Goal: Information Seeking & Learning: Learn about a topic

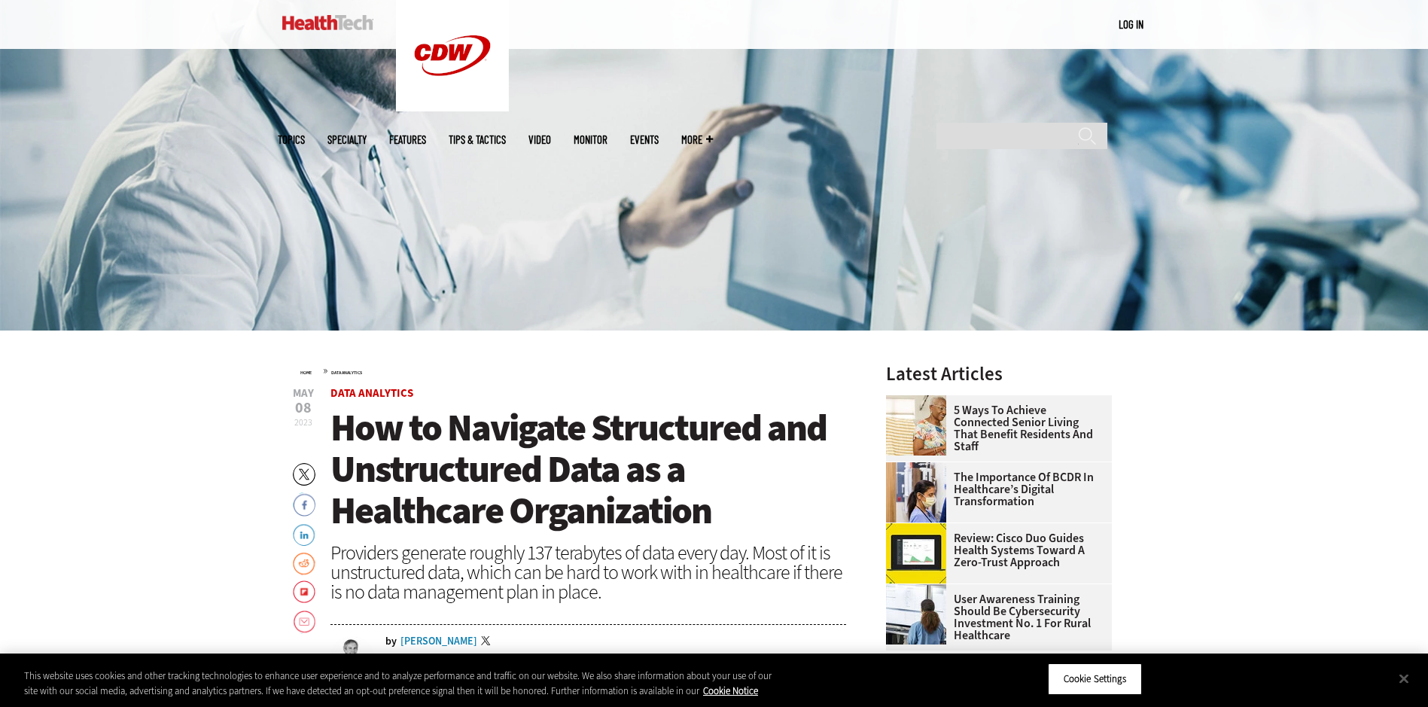
click at [565, 446] on span "How to Navigate Structured and Unstructured Data as a Healthcare Organization" at bounding box center [578, 469] width 496 height 132
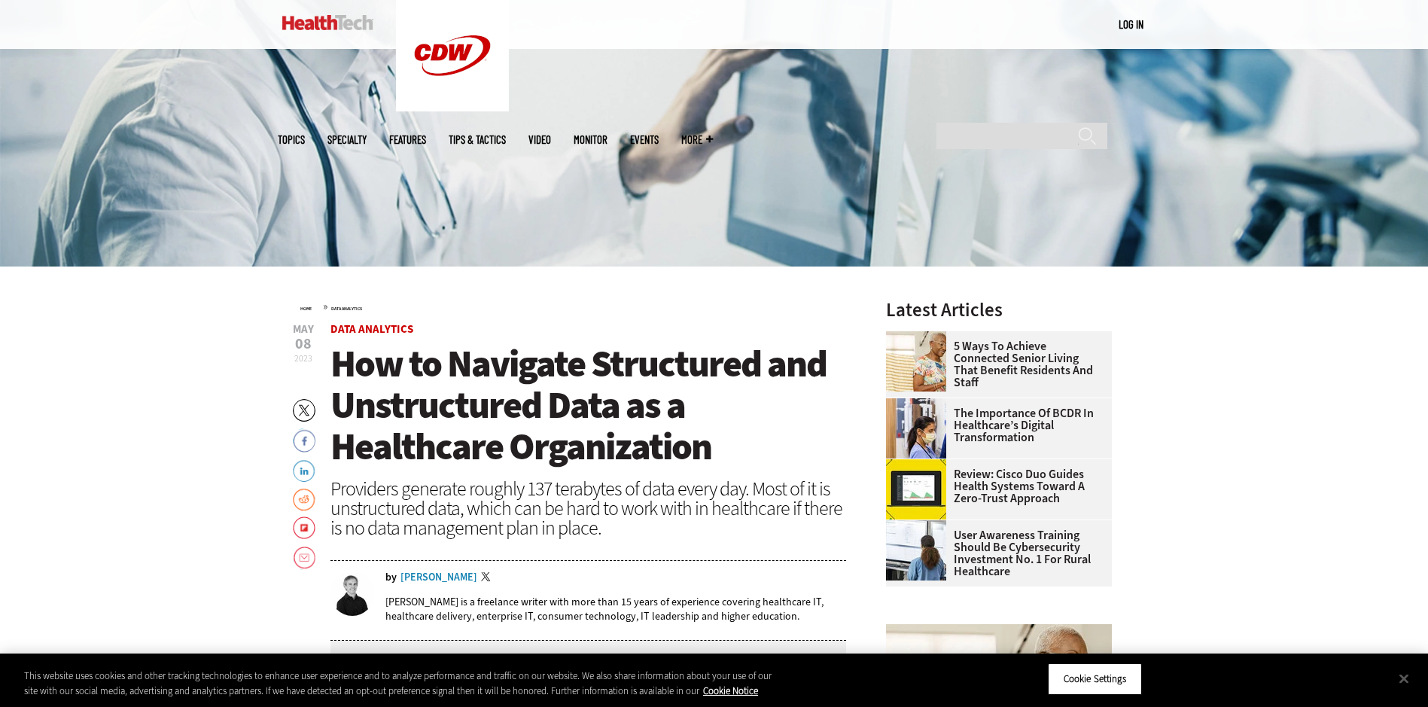
scroll to position [452, 0]
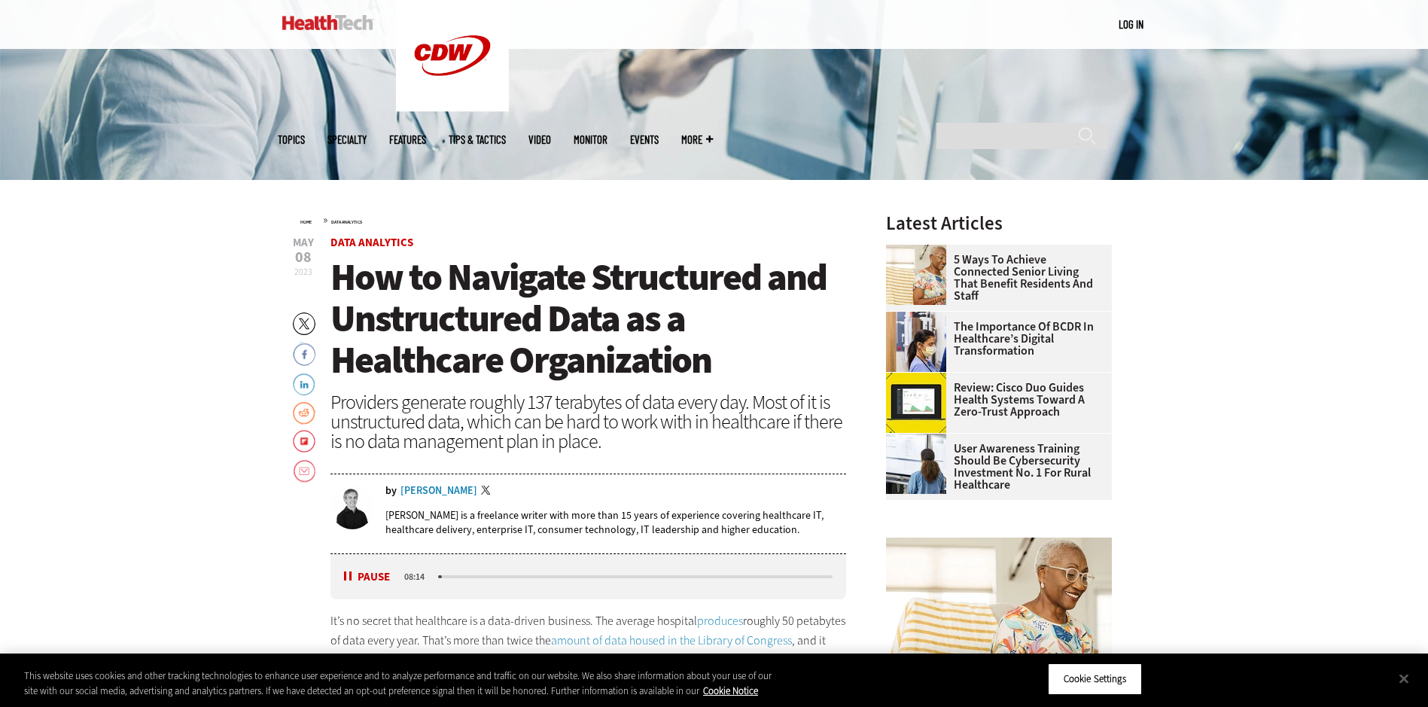
click at [351, 580] on button "Pause" at bounding box center [367, 576] width 47 height 11
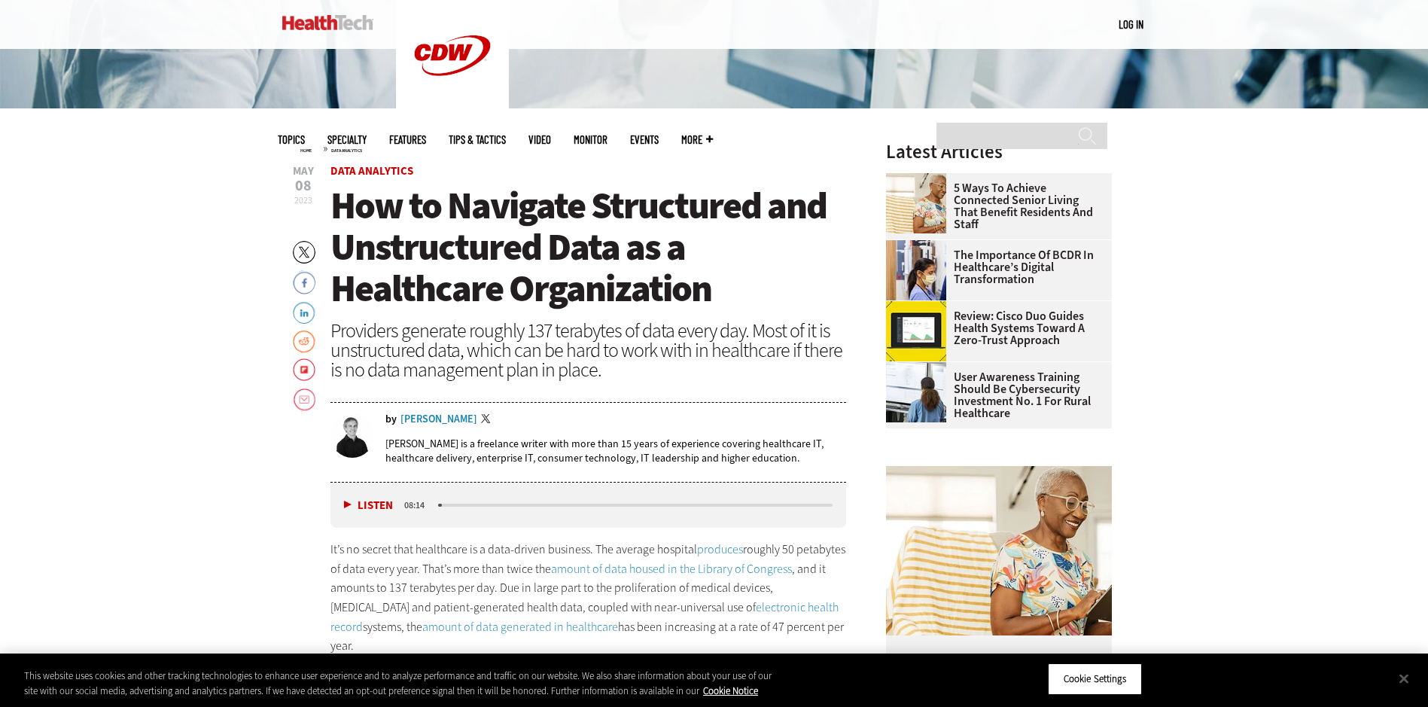
scroll to position [527, 0]
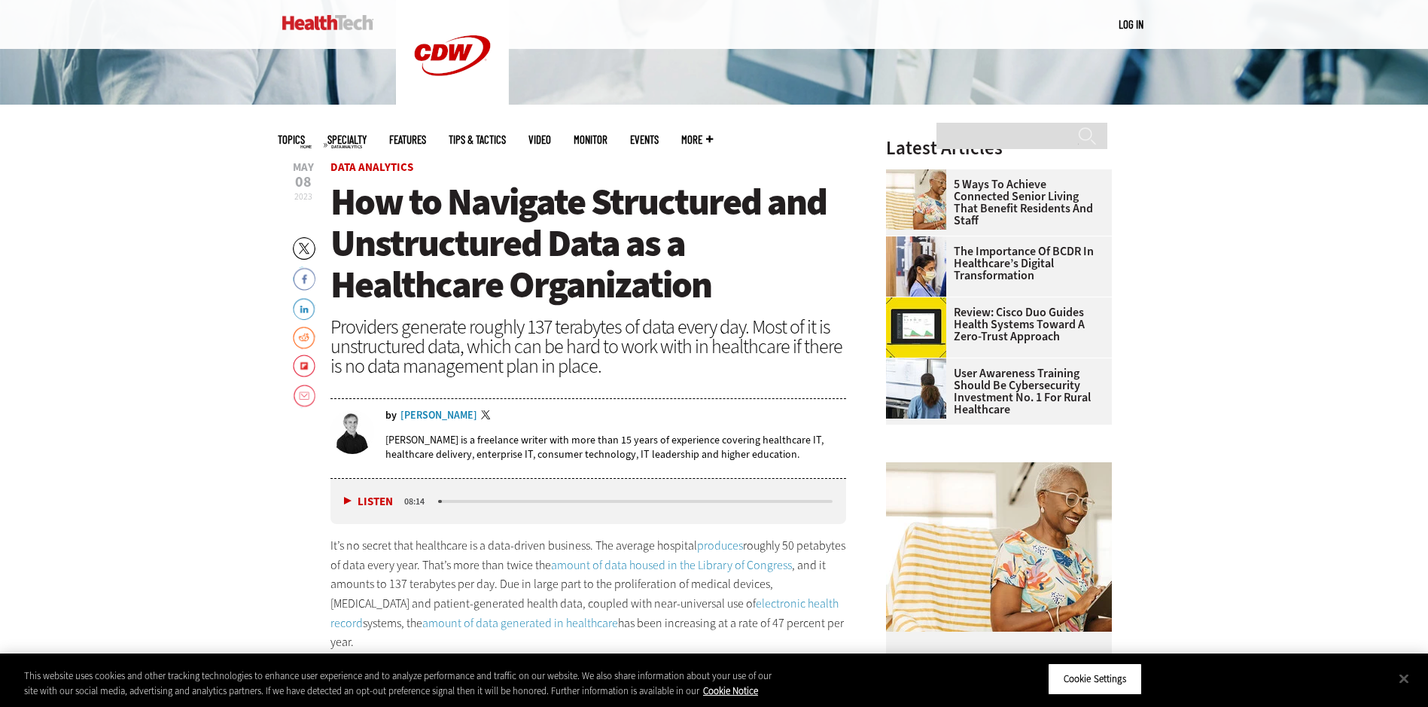
click at [484, 337] on div "Providers generate roughly 137 terabytes of data every day. Most of it is unstr…" at bounding box center [588, 346] width 516 height 59
click at [461, 299] on span "How to Navigate Structured and Unstructured Data as a Healthcare Organization" at bounding box center [578, 243] width 496 height 132
click at [1399, 681] on button "Close" at bounding box center [1403, 678] width 33 height 33
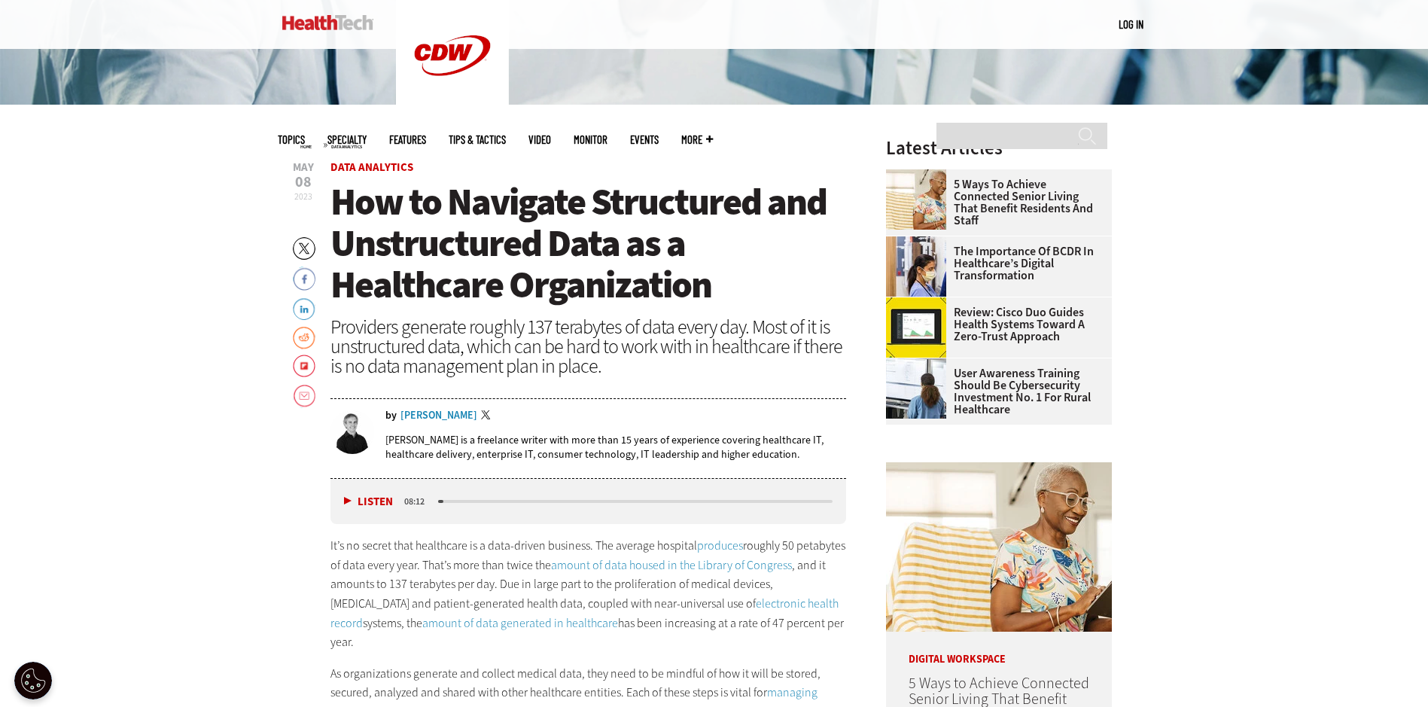
click at [425, 381] on header "[DATE] Twitter Facebook LinkedIn Reddit Flipboard Email Data Analytics How to N…" at bounding box center [588, 320] width 516 height 317
drag, startPoint x: 425, startPoint y: 381, endPoint x: 392, endPoint y: 339, distance: 53.2
click at [392, 339] on div "Providers generate roughly 137 terabytes of data every day. Most of it is unstr…" at bounding box center [588, 346] width 516 height 59
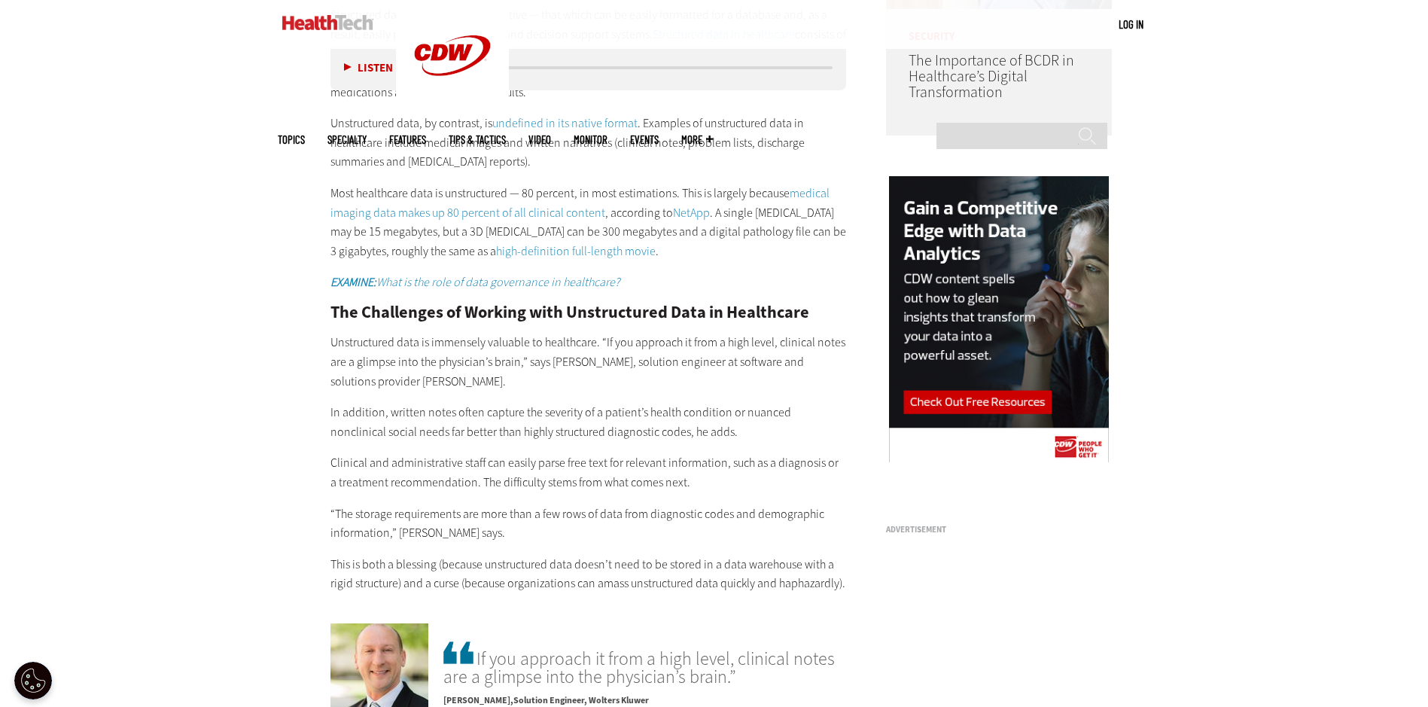
scroll to position [1506, 0]
